Goal: Information Seeking & Learning: Check status

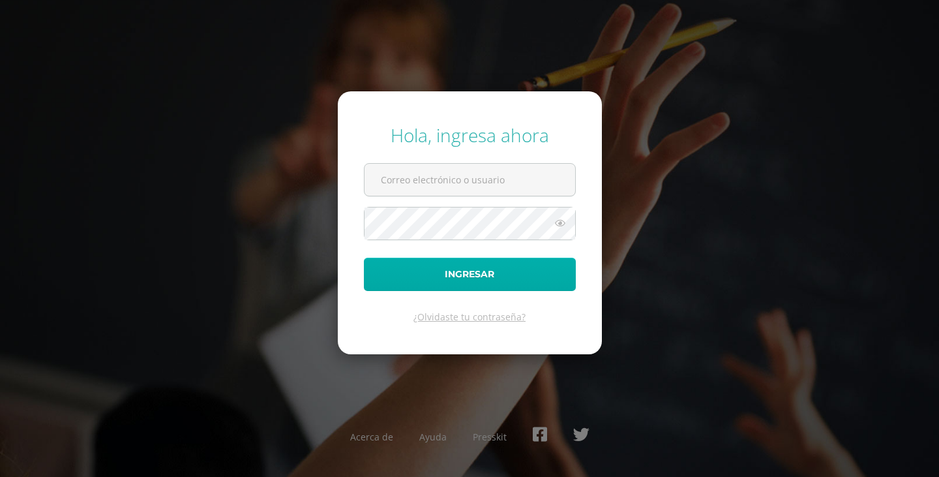
type input "migueldeleon7229@gmail.com"
click at [487, 268] on button "Ingresar" at bounding box center [470, 274] width 212 height 33
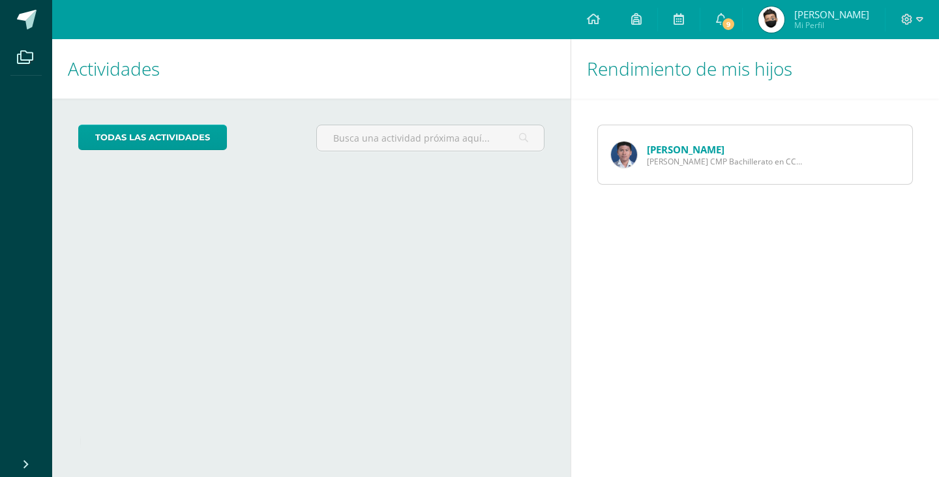
click at [630, 145] on img at bounding box center [624, 155] width 26 height 26
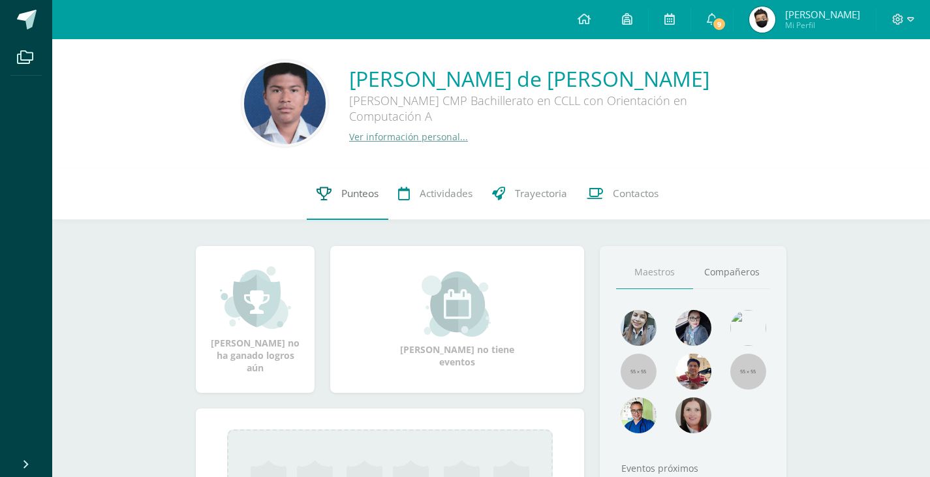
click at [361, 200] on span "Punteos" at bounding box center [359, 194] width 37 height 14
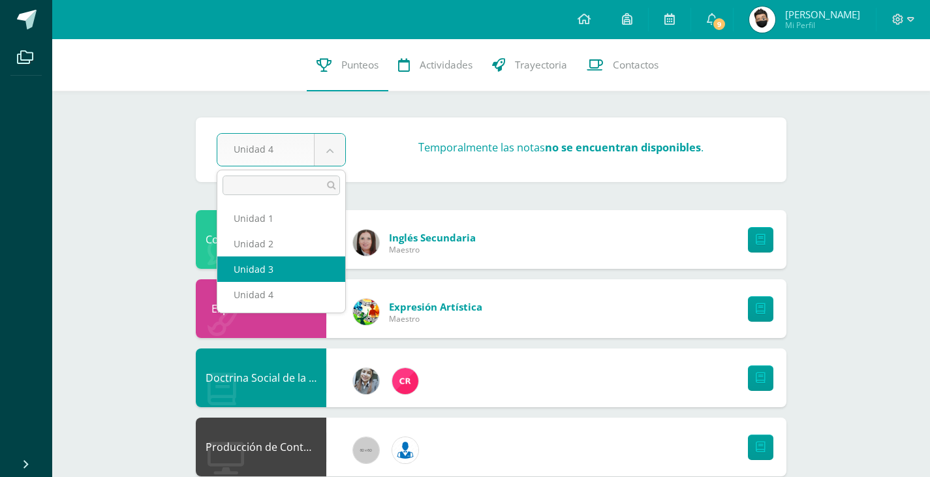
select select "Unidad 3"
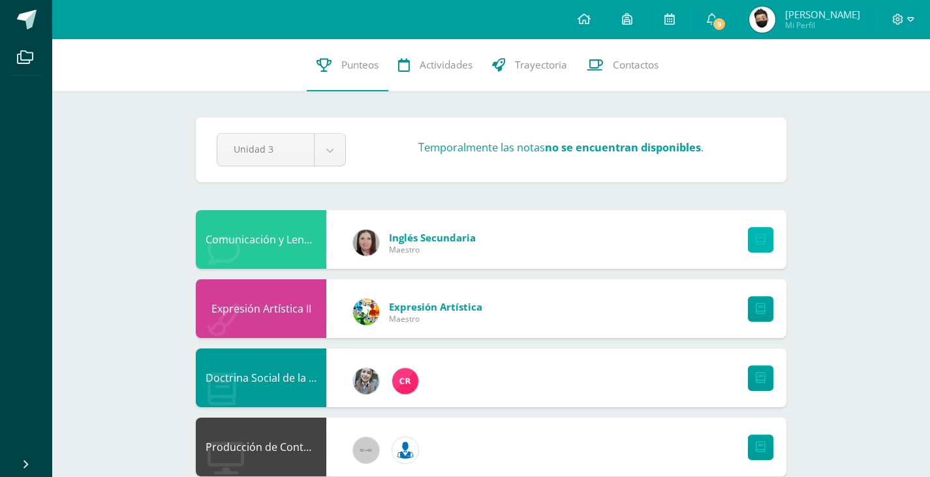
click at [762, 239] on icon at bounding box center [760, 239] width 10 height 11
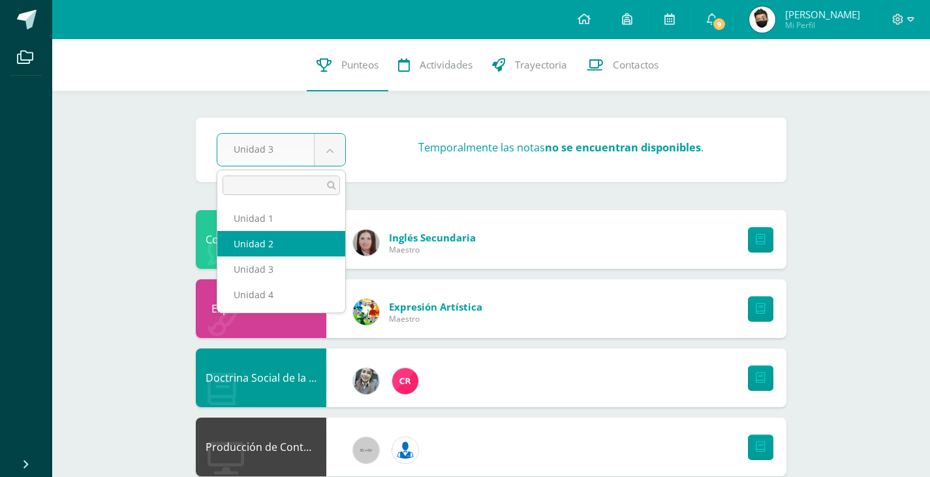
select select "Unidad 2"
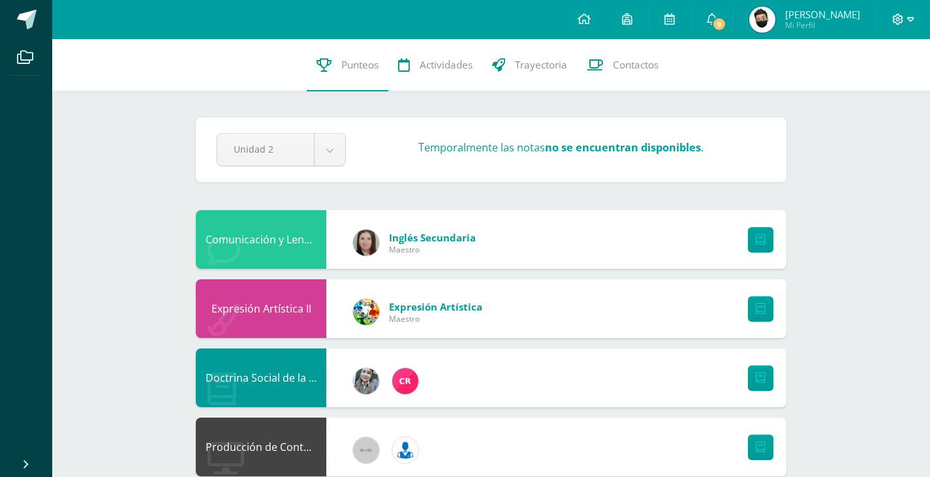
click at [900, 20] on icon at bounding box center [898, 20] width 12 height 12
click at [854, 81] on link "Cerrar sesión" at bounding box center [862, 89] width 103 height 19
